Goal: Complete application form

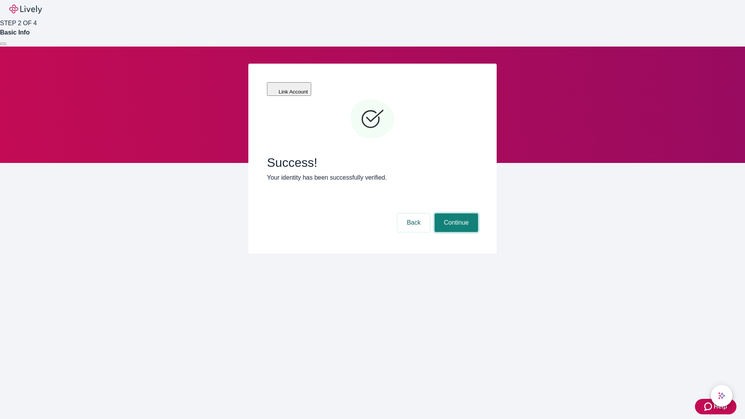
click at [455, 213] on button "Continue" at bounding box center [455, 222] width 43 height 19
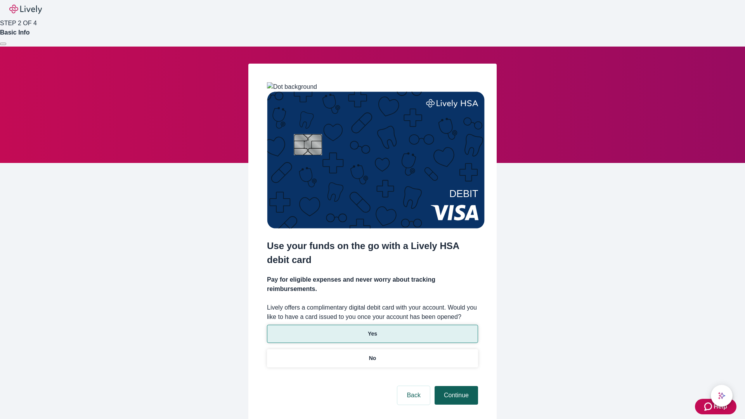
click at [372, 330] on p "Yes" at bounding box center [372, 334] width 9 height 8
click at [455, 386] on button "Continue" at bounding box center [455, 395] width 43 height 19
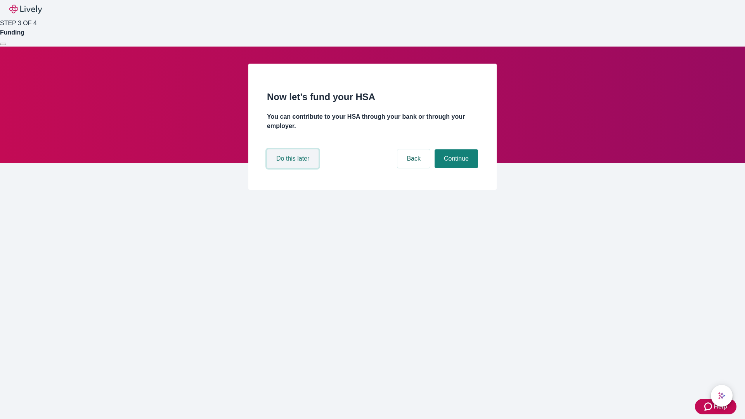
click at [294, 168] on button "Do this later" at bounding box center [293, 158] width 52 height 19
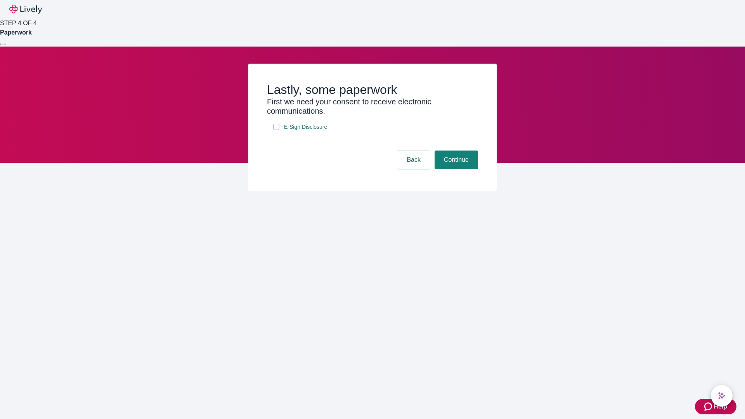
click at [276, 130] on input "E-Sign Disclosure" at bounding box center [276, 127] width 6 height 6
checkbox input "true"
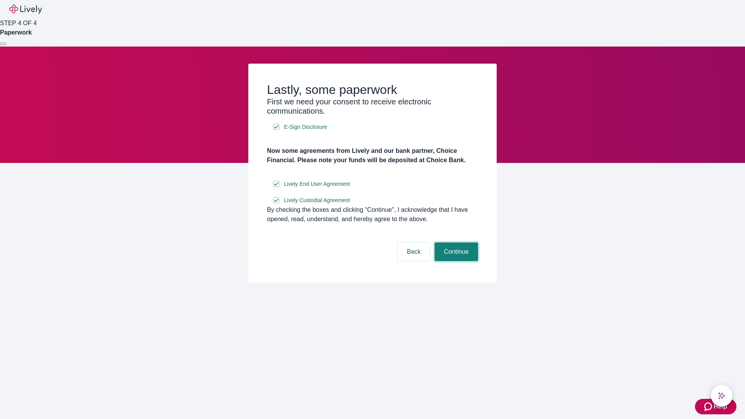
click at [455, 261] on button "Continue" at bounding box center [455, 251] width 43 height 19
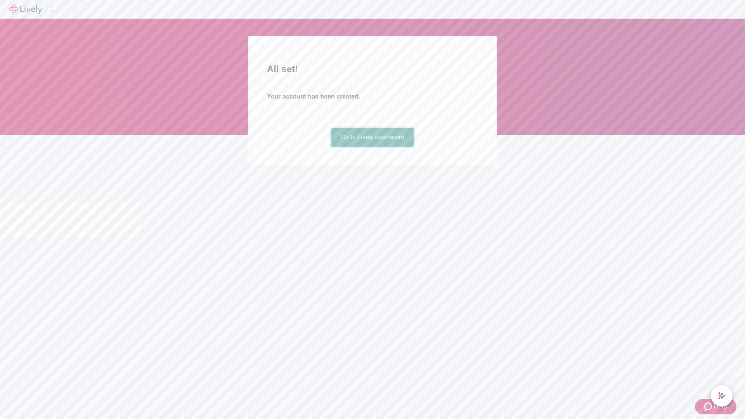
click at [372, 147] on link "Go to Lively dashboard" at bounding box center [372, 137] width 83 height 19
